Goal: Task Accomplishment & Management: Manage account settings

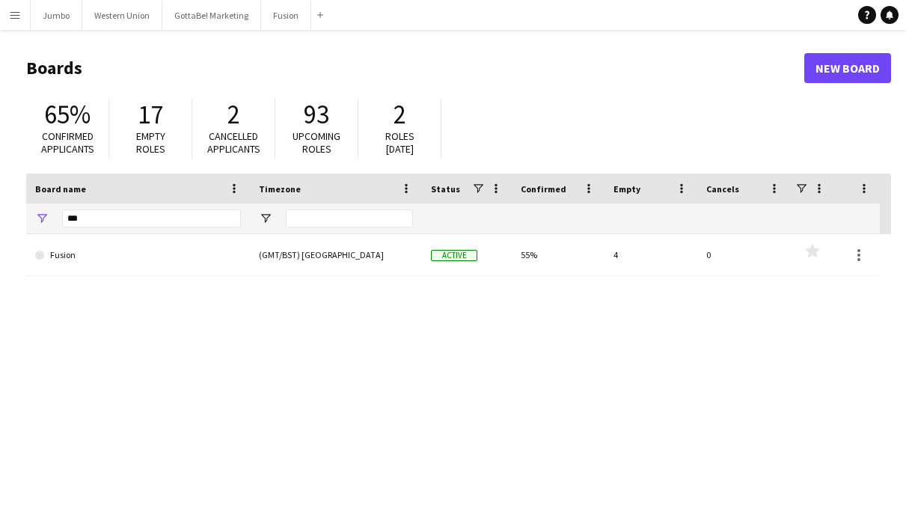
click at [15, 21] on button "Menu" at bounding box center [15, 15] width 30 height 30
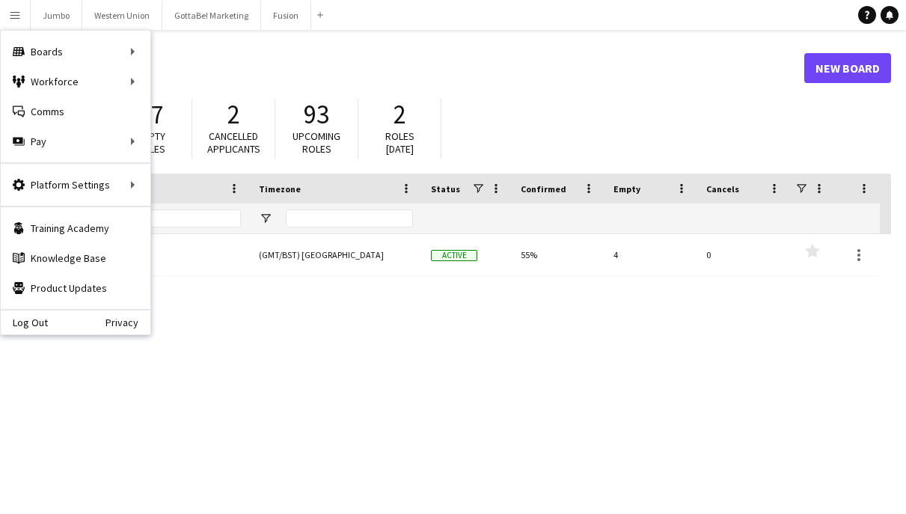
click at [248, 398] on div "Fusion (GMT/BST) [GEOGRAPHIC_DATA] Active 55% 4 0 Favourites" at bounding box center [458, 376] width 864 height 284
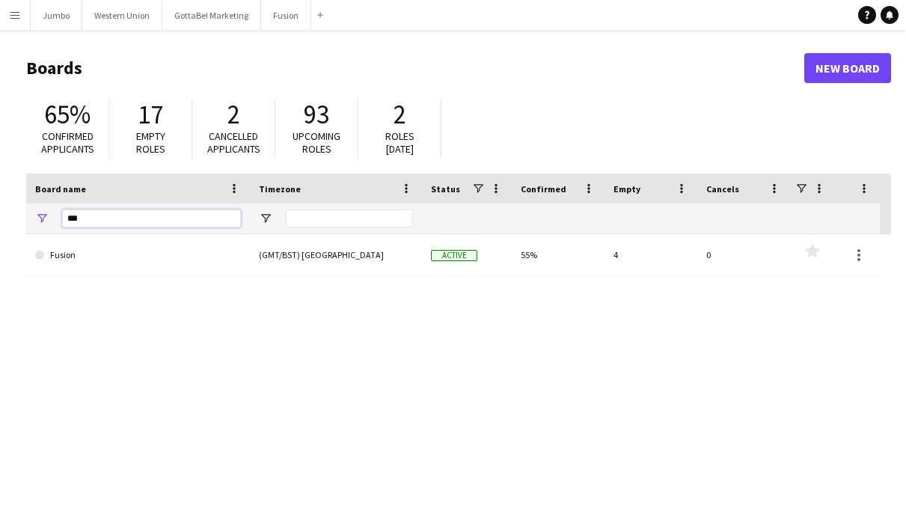
drag, startPoint x: 108, startPoint y: 221, endPoint x: 18, endPoint y: 196, distance: 93.3
click at [18, 196] on main "Boards New Board 65% Confirmed applicants 17 Empty roles 2 Cancelled applicants…" at bounding box center [453, 300] width 906 height 540
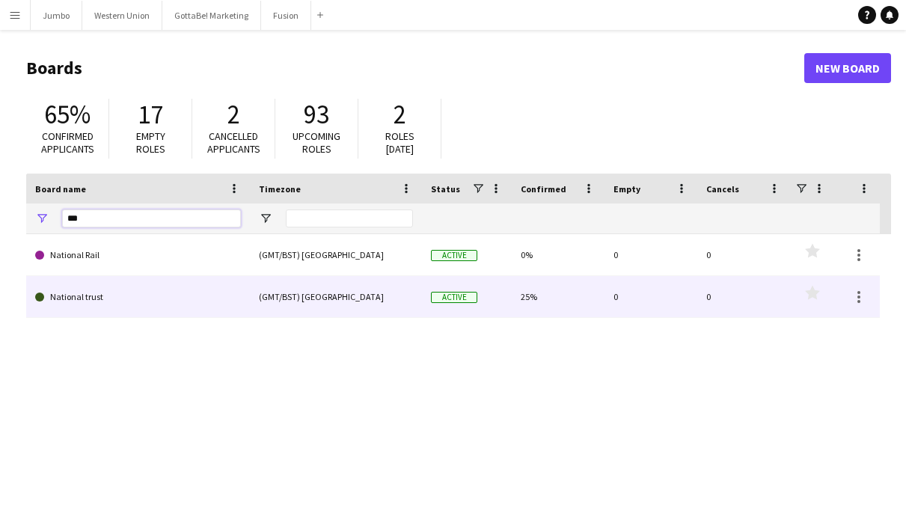
type input "***"
click at [90, 300] on link "National trust" at bounding box center [138, 297] width 206 height 42
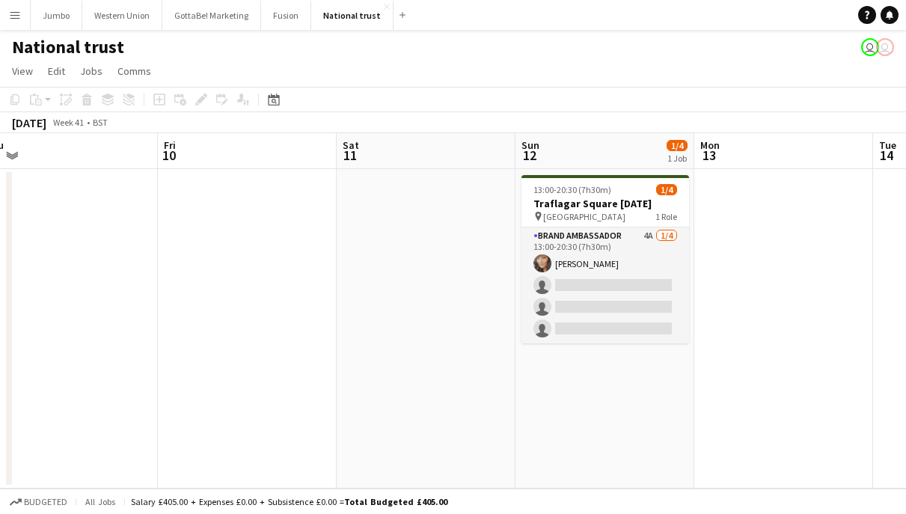
scroll to position [0, 566]
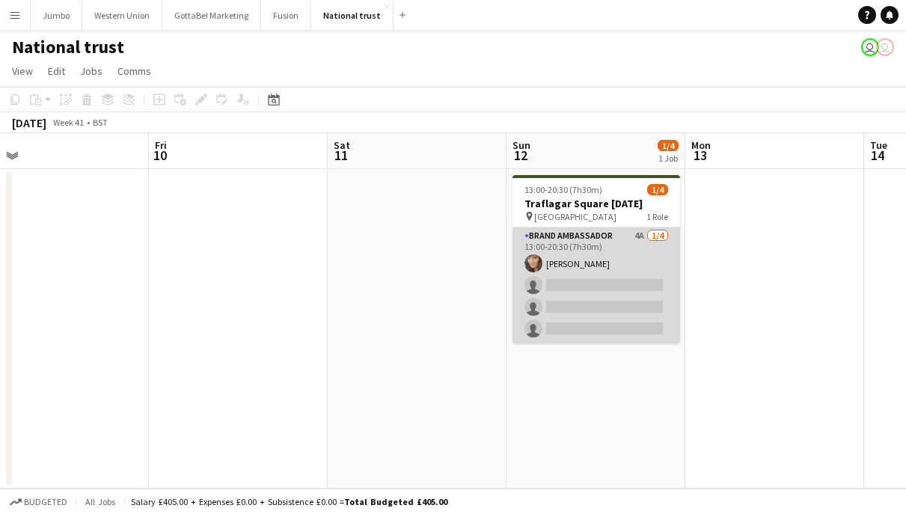
click at [616, 289] on app-card-role "Brand Ambassador 4A [DATE] 13:00-20:30 (7h30m) [PERSON_NAME] single-neutral-act…" at bounding box center [596, 285] width 168 height 116
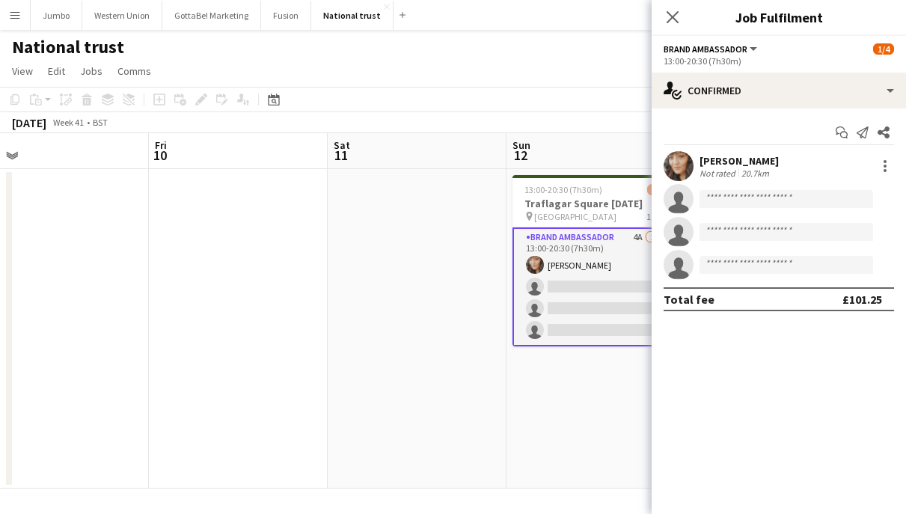
click at [677, 169] on app-user-avatar at bounding box center [678, 166] width 30 height 30
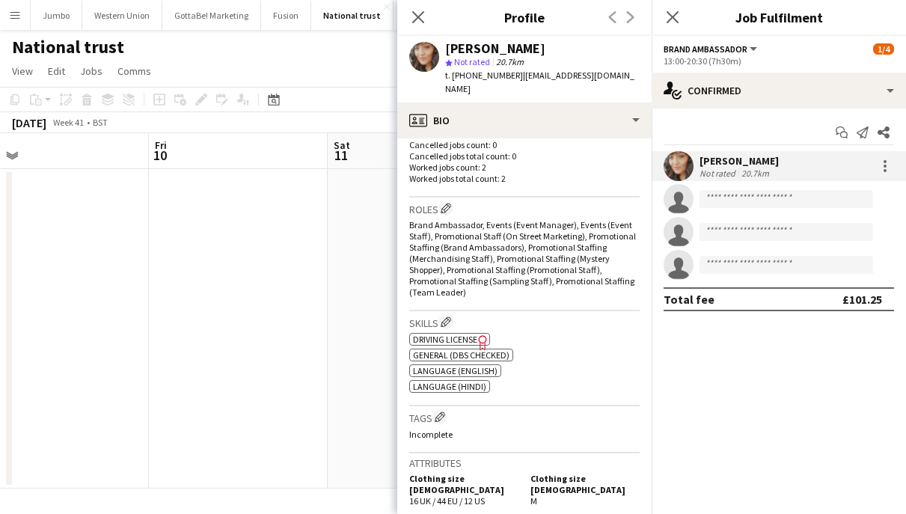
scroll to position [372, 0]
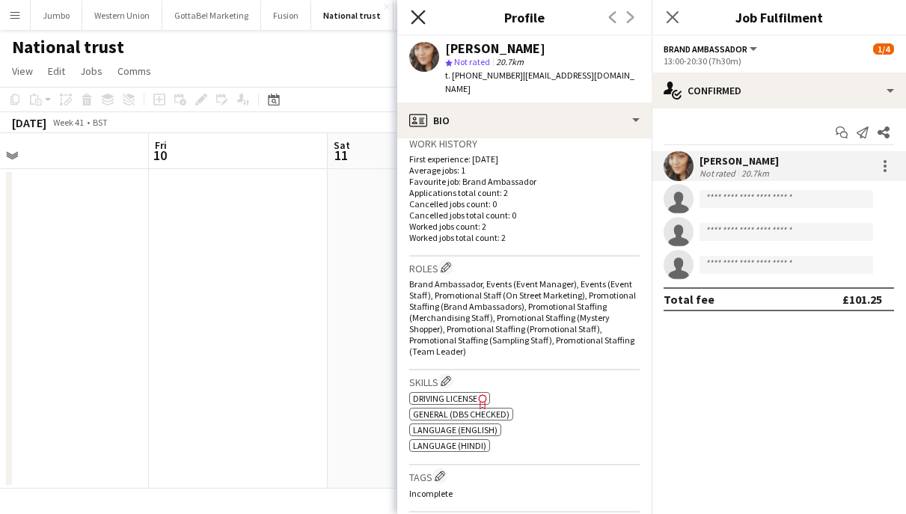
click at [419, 19] on icon "Close pop-in" at bounding box center [418, 17] width 14 height 14
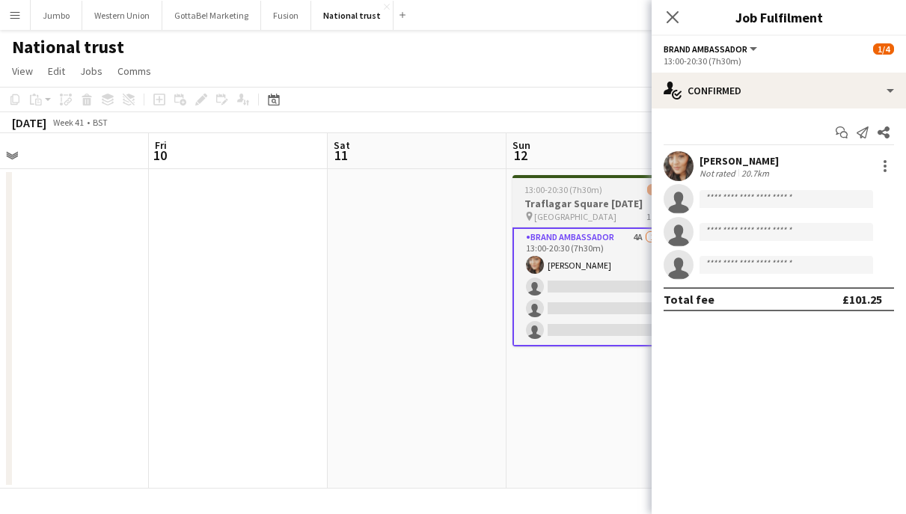
click at [584, 201] on h3 "Traflagar Square [DATE]" at bounding box center [596, 203] width 168 height 13
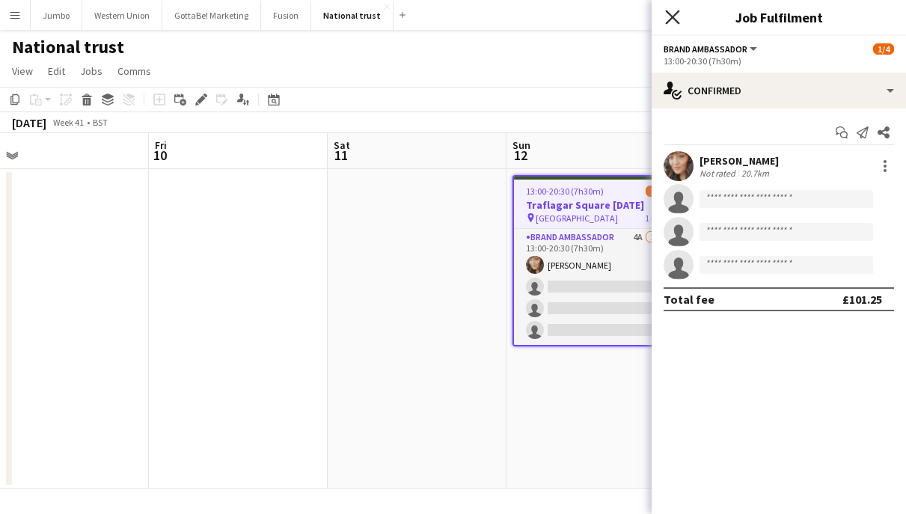
click at [677, 22] on icon at bounding box center [672, 17] width 14 height 14
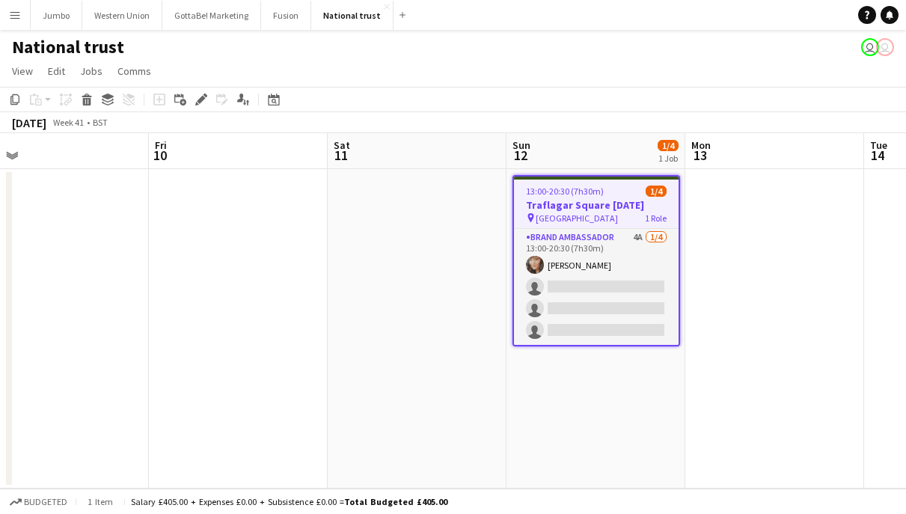
click at [593, 196] on span "13:00-20:30 (7h30m)" at bounding box center [565, 190] width 78 height 11
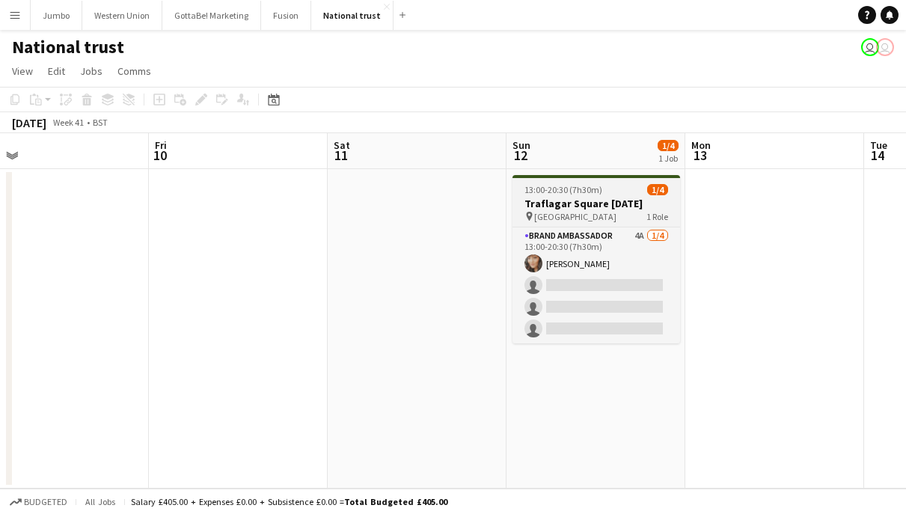
click at [598, 213] on div "pin [STREET_ADDRESS] Role" at bounding box center [596, 216] width 168 height 12
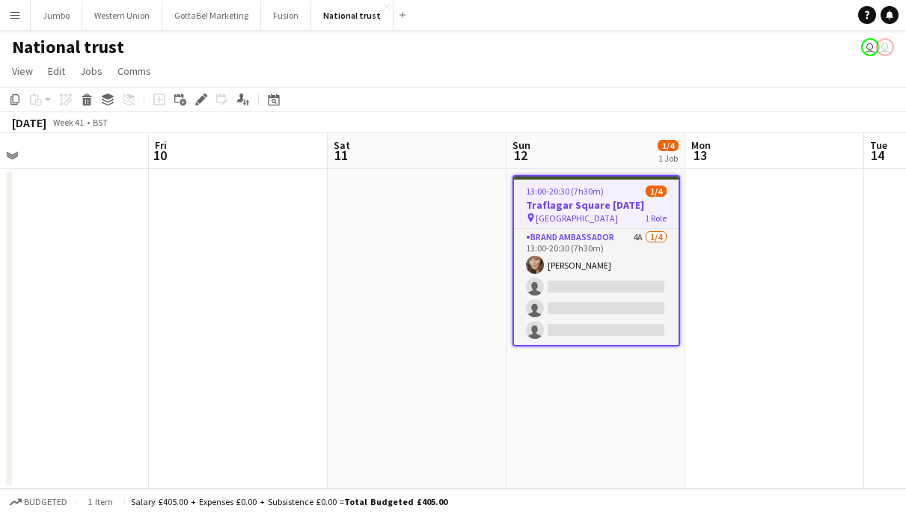
click at [740, 360] on app-date-cell at bounding box center [774, 328] width 179 height 319
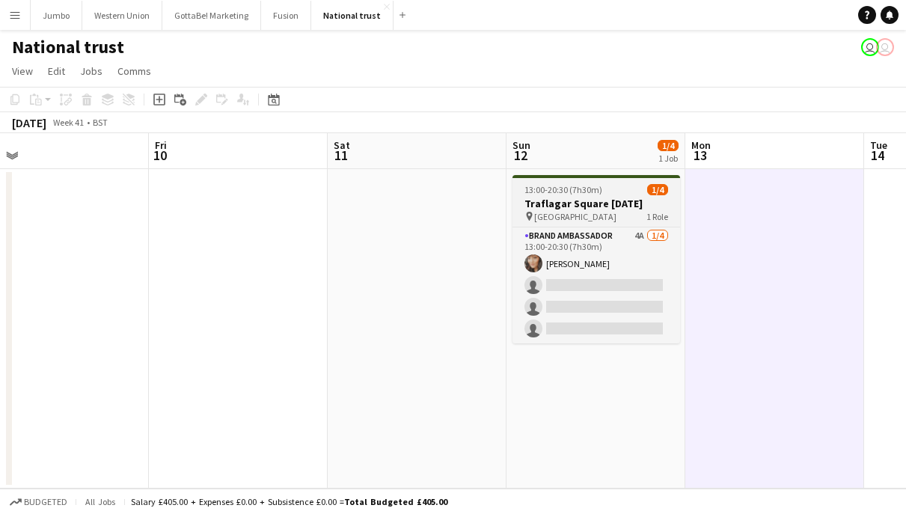
click at [586, 211] on span "[GEOGRAPHIC_DATA]" at bounding box center [575, 216] width 82 height 11
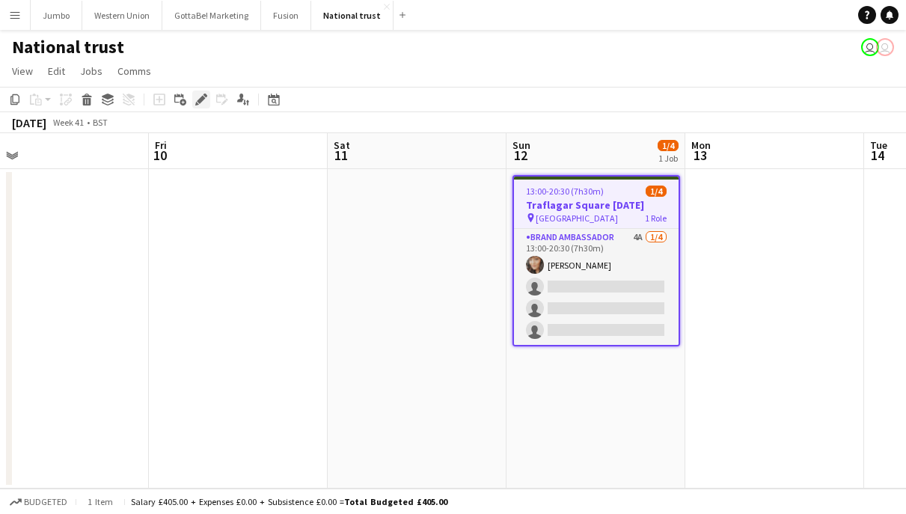
click at [201, 98] on icon at bounding box center [201, 100] width 8 height 8
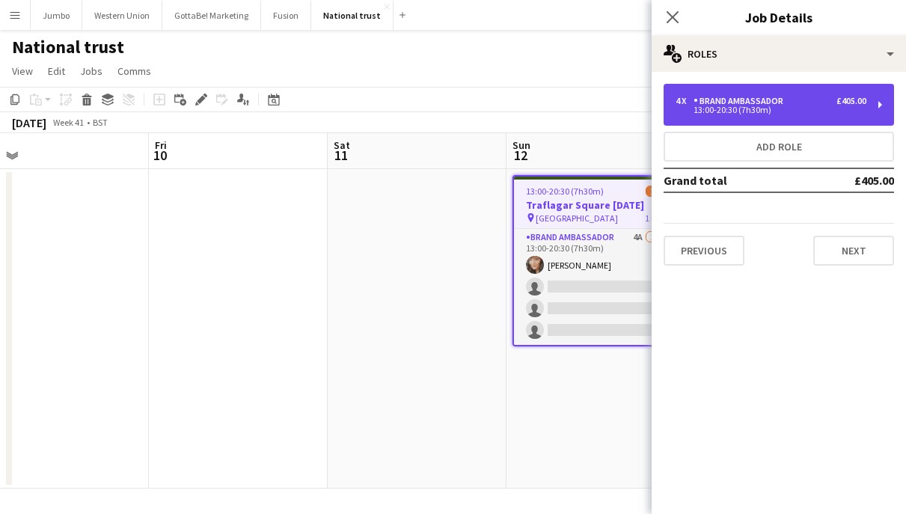
click at [880, 108] on div "4 x Brand Ambassador £405.00 13:00-20:30 (7h30m)" at bounding box center [778, 105] width 230 height 42
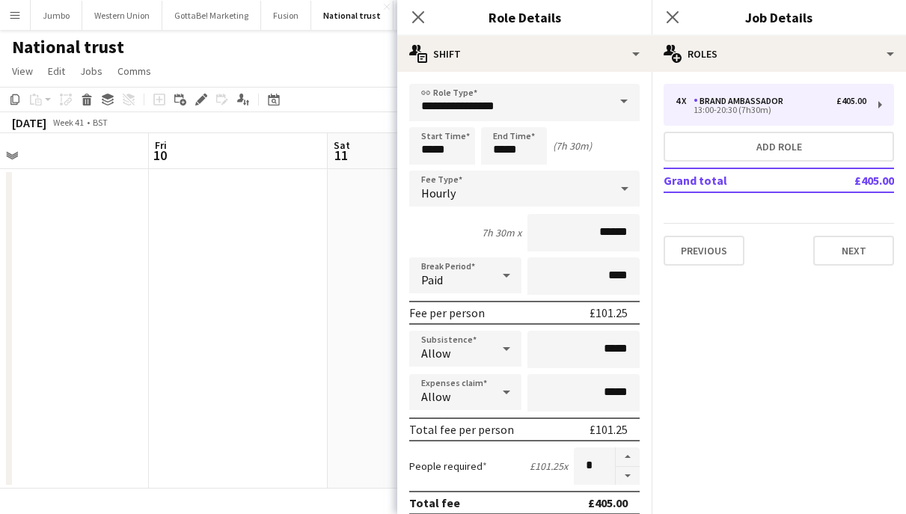
scroll to position [0, 0]
click at [418, 17] on icon at bounding box center [418, 17] width 14 height 14
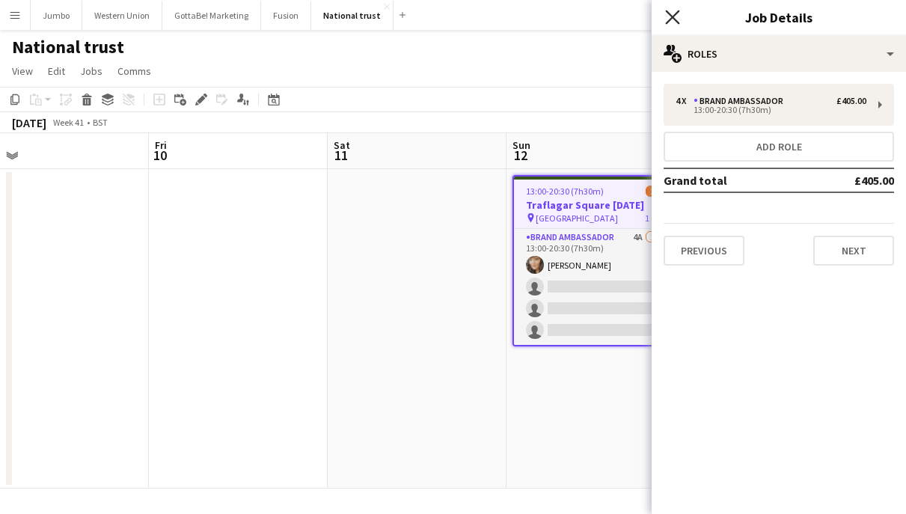
click at [670, 21] on icon "Close pop-in" at bounding box center [672, 17] width 14 height 14
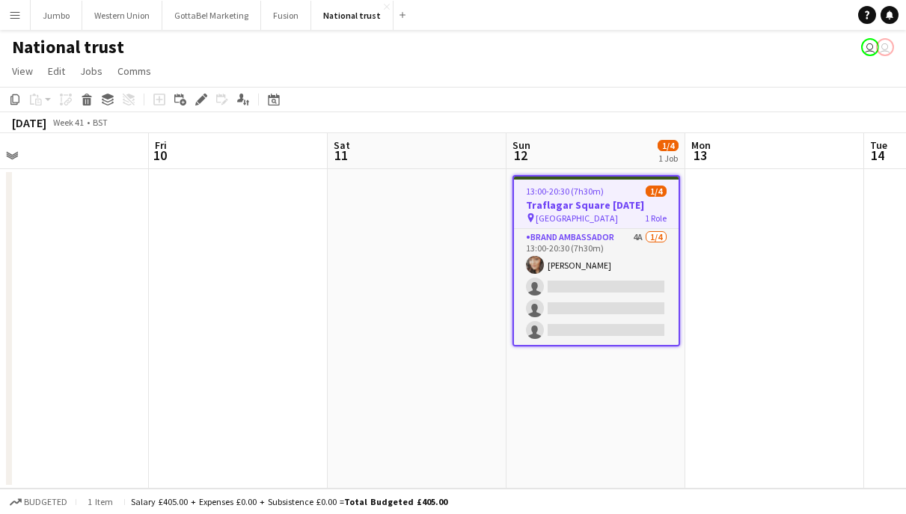
click at [672, 458] on app-date-cell "13:00-20:30 (7h30m) 1/4 Traflagar Square [DATE] pin Trafalgar Square 1 Role Bra…" at bounding box center [595, 328] width 179 height 319
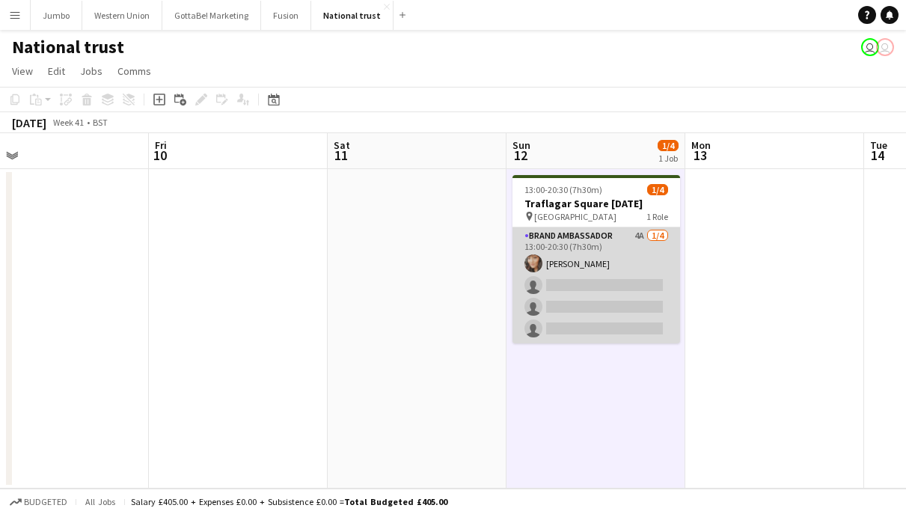
click at [543, 267] on app-card-role "Brand Ambassador 4A [DATE] 13:00-20:30 (7h30m) [PERSON_NAME] single-neutral-act…" at bounding box center [596, 285] width 168 height 116
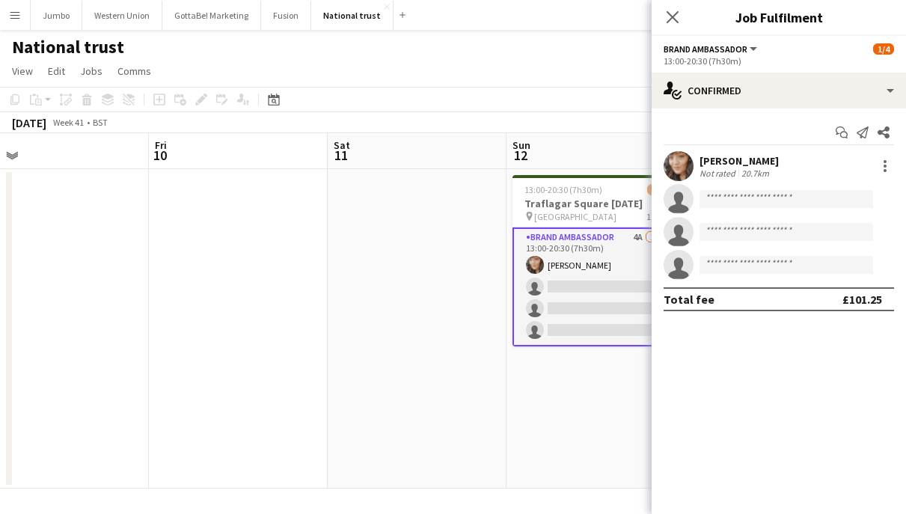
click at [682, 163] on app-user-avatar at bounding box center [678, 166] width 30 height 30
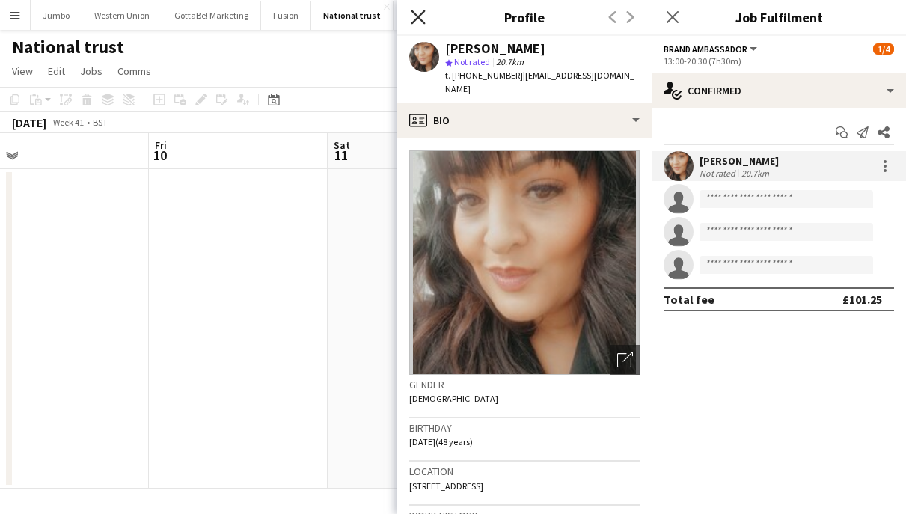
click at [416, 13] on icon "Close pop-in" at bounding box center [418, 17] width 14 height 14
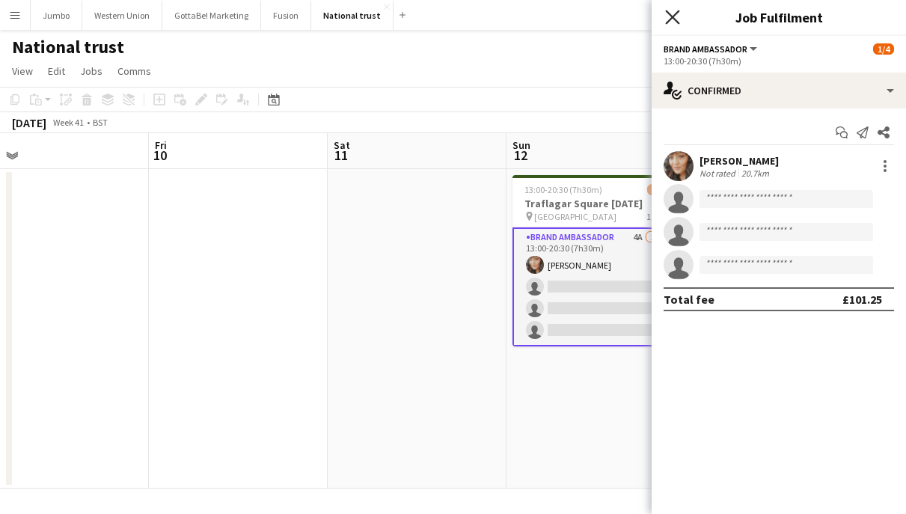
click at [675, 17] on icon "Close pop-in" at bounding box center [672, 17] width 14 height 14
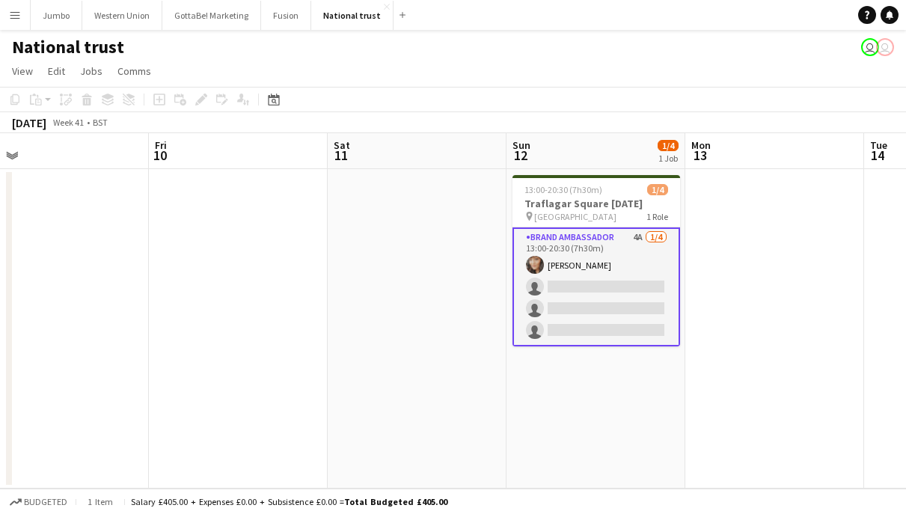
click at [405, 352] on app-date-cell at bounding box center [417, 328] width 179 height 319
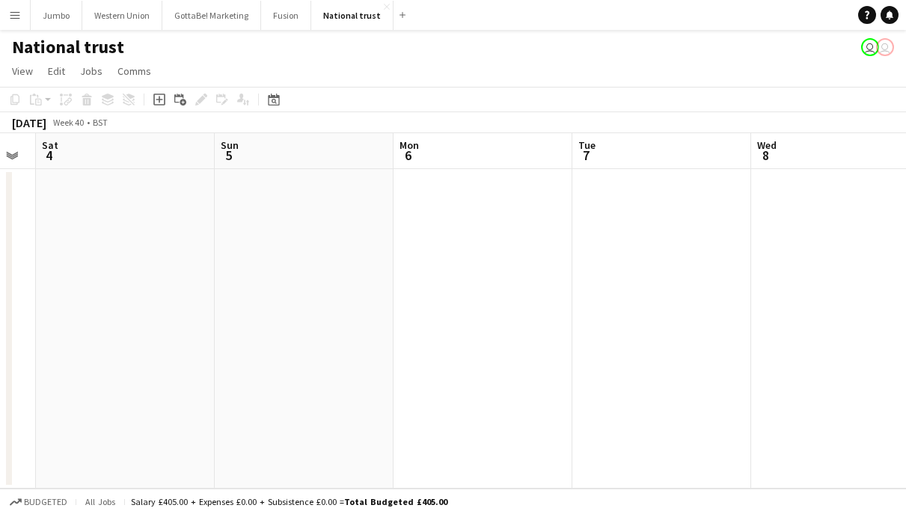
scroll to position [0, 414]
